Goal: Task Accomplishment & Management: Use online tool/utility

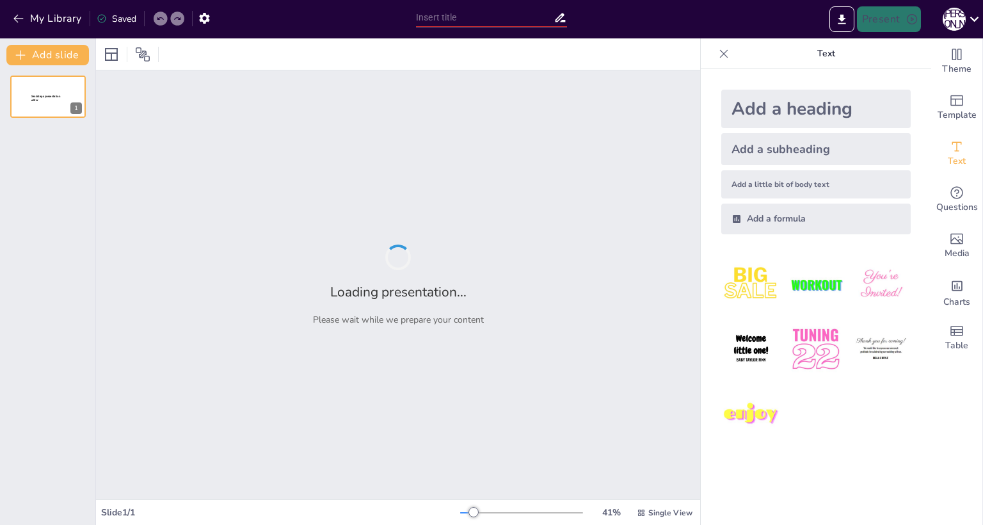
type input "Основы интерфейса Компас-3D: Эскиз и простые операции"
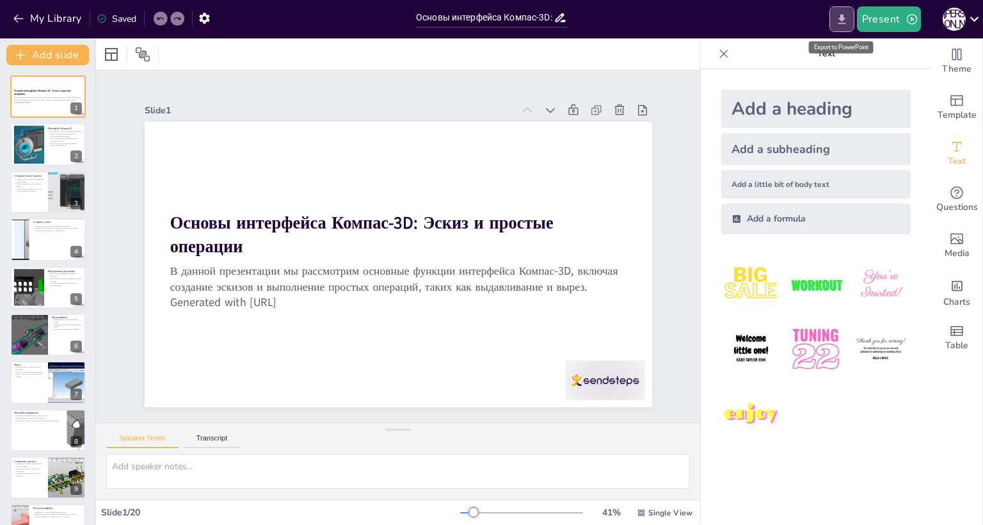
click at [844, 17] on icon "Export to PowerPoint" at bounding box center [842, 19] width 8 height 10
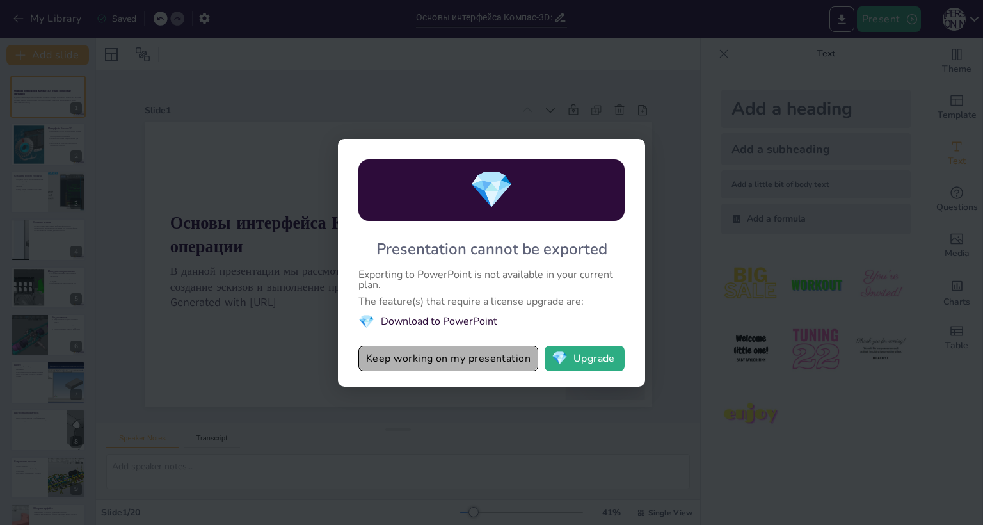
click at [504, 360] on button "Keep working on my presentation" at bounding box center [449, 359] width 180 height 26
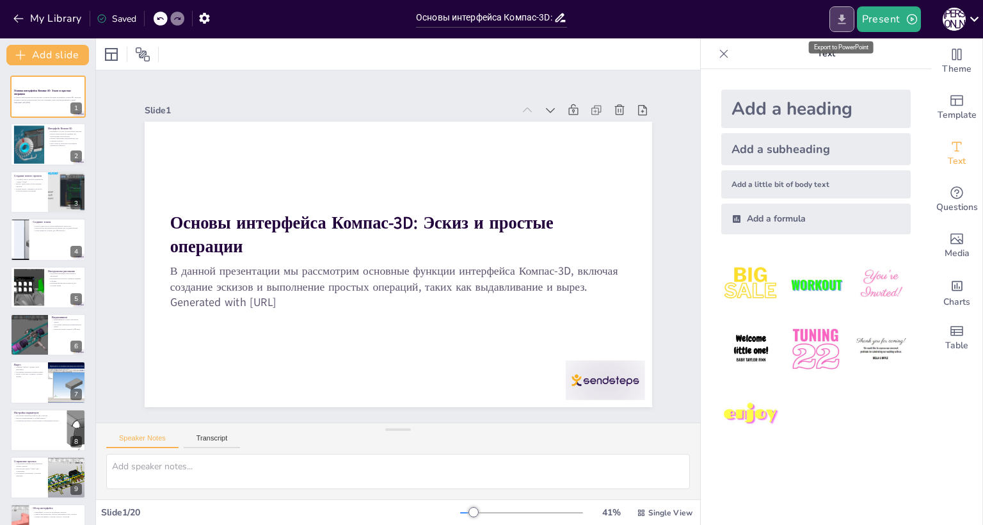
click at [843, 20] on icon "Export to PowerPoint" at bounding box center [842, 19] width 8 height 10
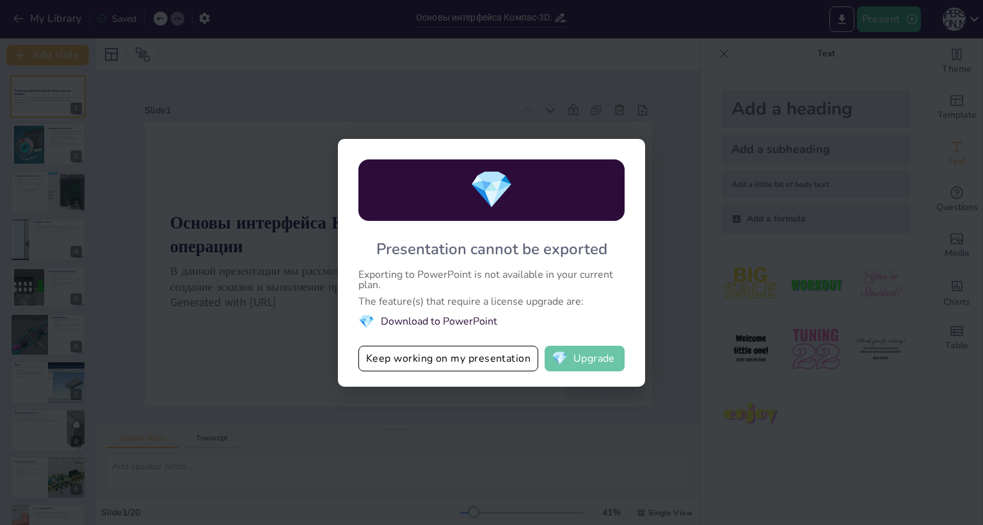
click at [571, 359] on button "💎 Upgrade" at bounding box center [585, 359] width 80 height 26
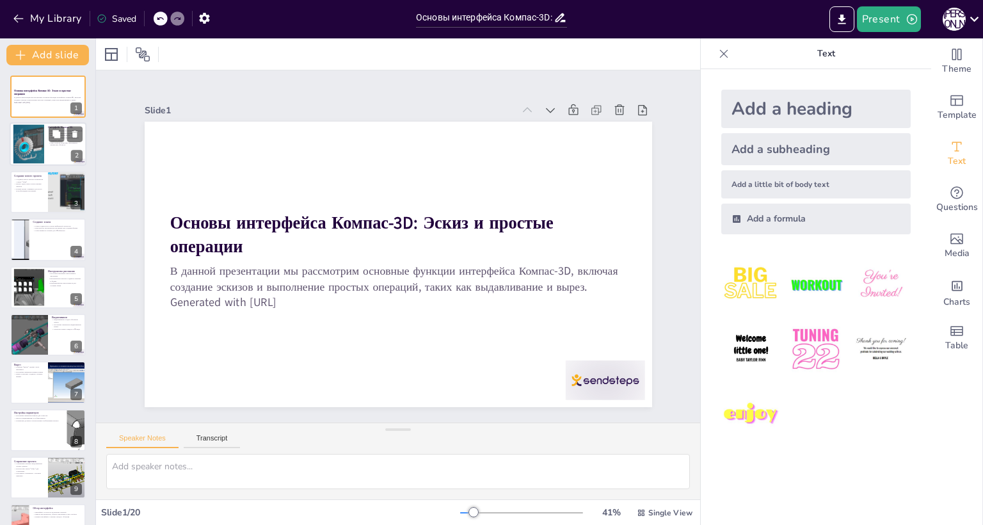
click at [52, 142] on p "Окно свойств позволяет настраивать параметры объектов" at bounding box center [65, 143] width 35 height 4
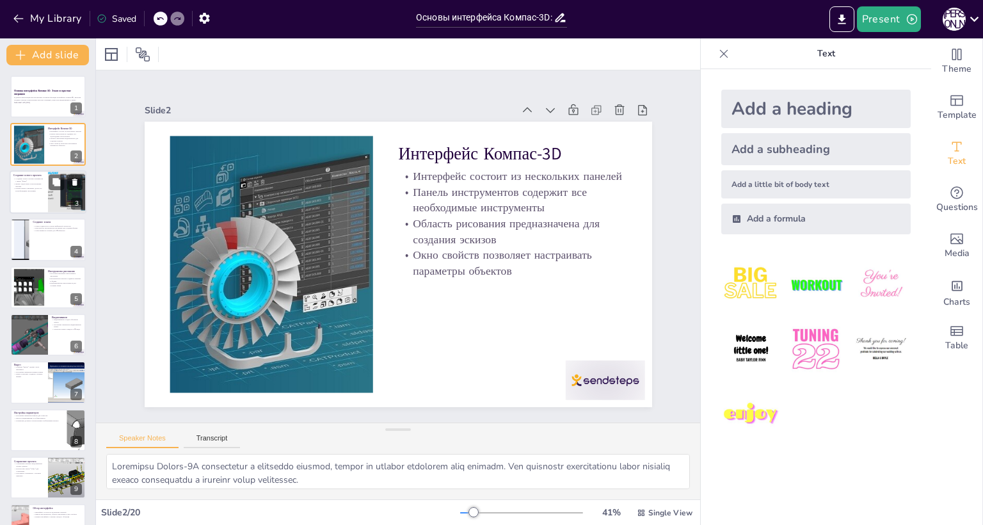
click at [36, 190] on p "Новый проект открывает доступ ко всем функциям программы" at bounding box center [28, 190] width 31 height 4
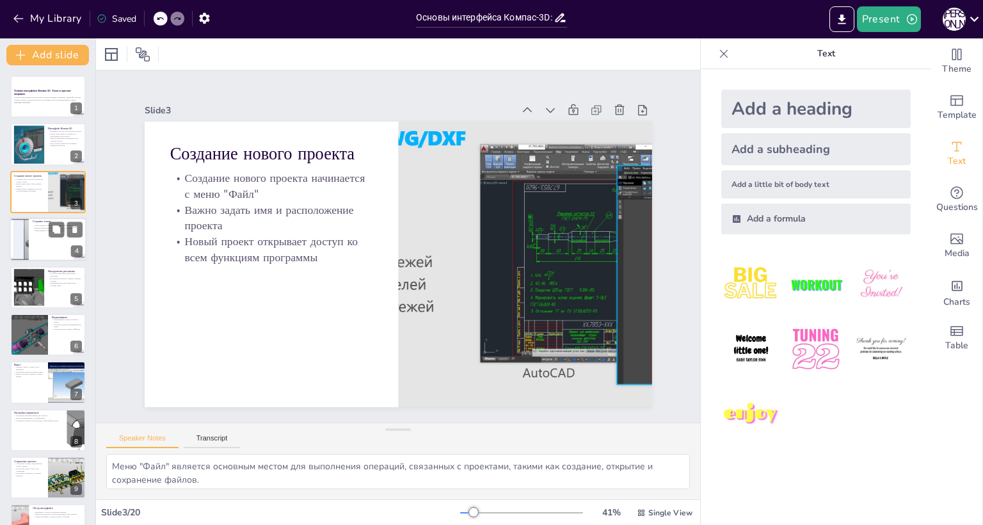
click at [47, 245] on div at bounding box center [48, 240] width 77 height 44
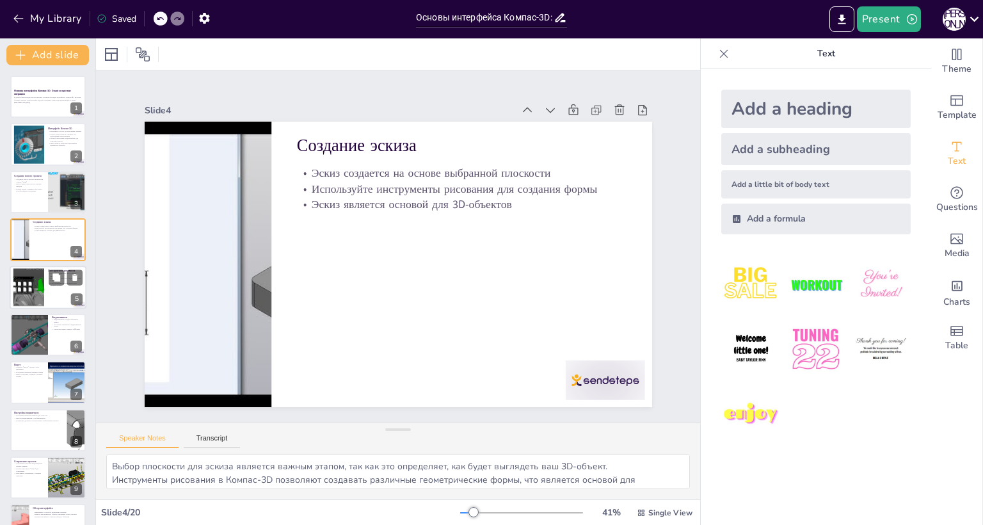
click at [41, 293] on div at bounding box center [29, 287] width 80 height 39
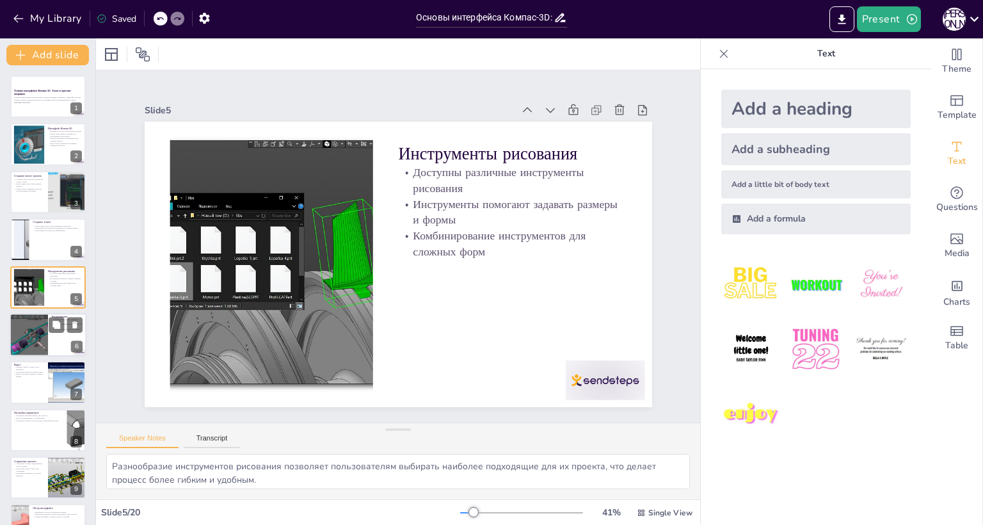
click at [41, 339] on div at bounding box center [29, 335] width 74 height 44
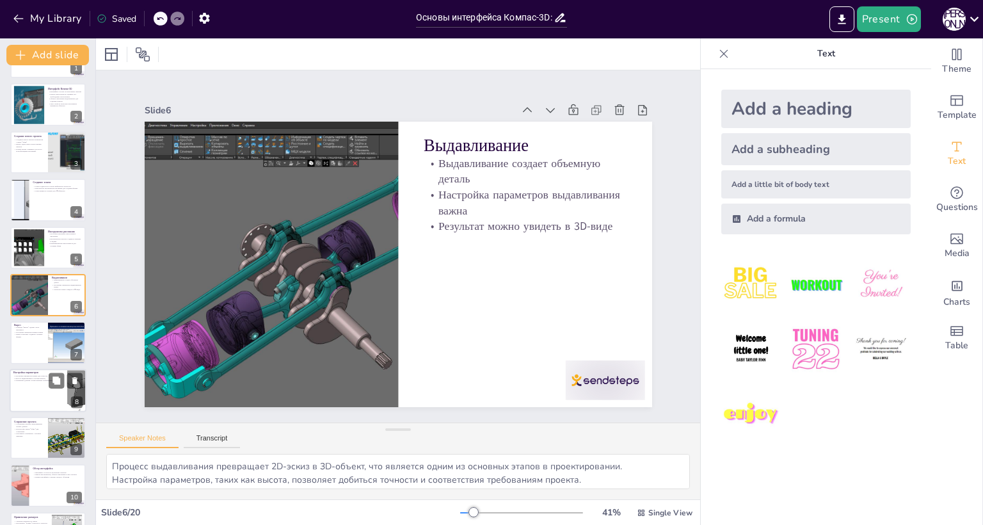
click at [44, 387] on div at bounding box center [48, 391] width 77 height 44
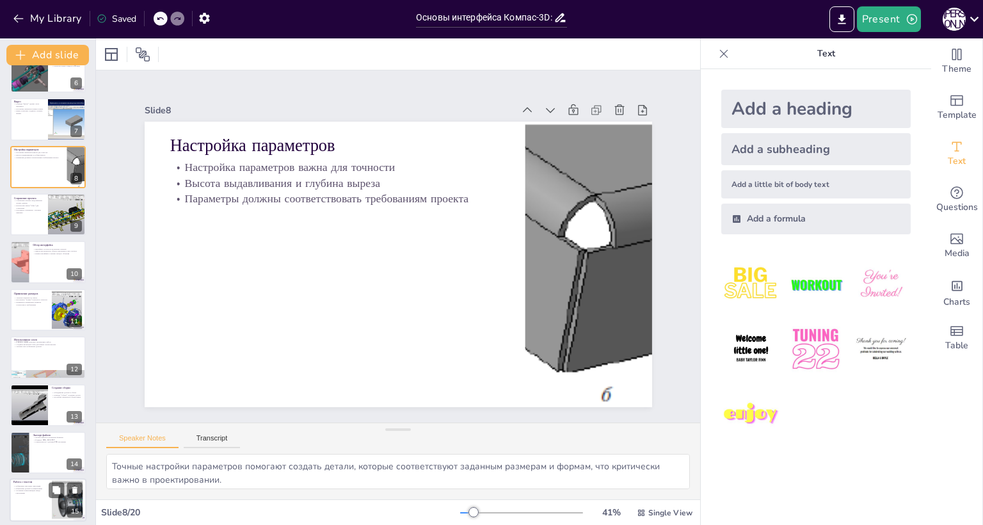
drag, startPoint x: 35, startPoint y: 400, endPoint x: 35, endPoint y: 408, distance: 8.3
click at [35, 401] on div at bounding box center [29, 405] width 56 height 42
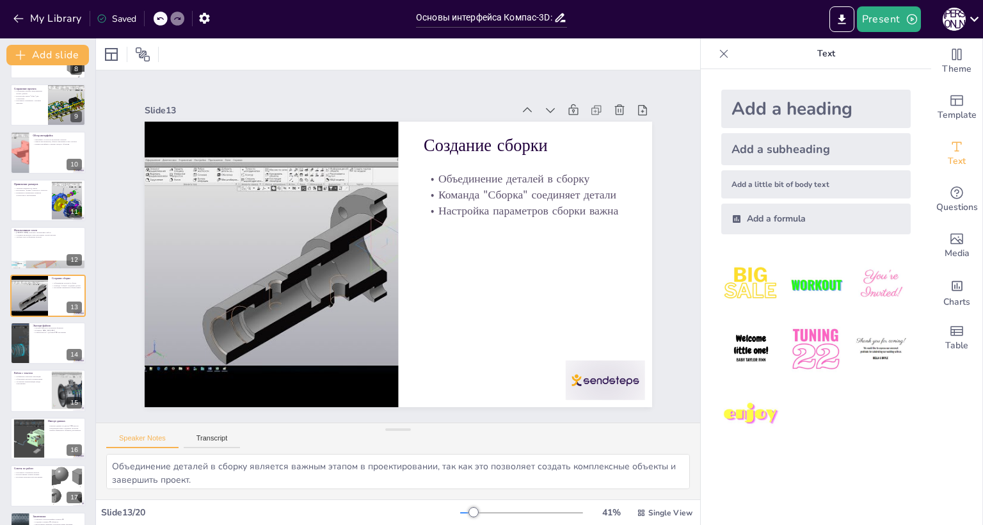
click at [37, 438] on div at bounding box center [28, 438] width 63 height 38
type textarea "Импорт данных помогает пользователям интегрировать существующие проекты в Компа…"
